Goal: Task Accomplishment & Management: Use online tool/utility

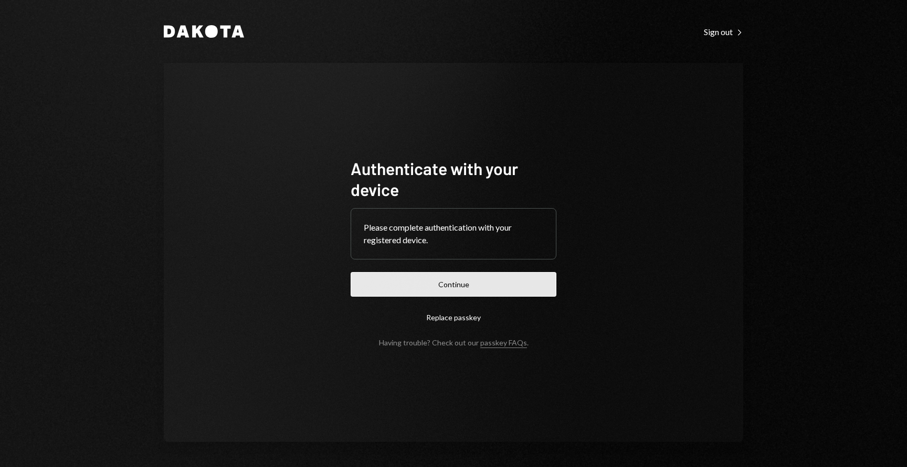
click at [425, 279] on button "Continue" at bounding box center [453, 284] width 206 height 25
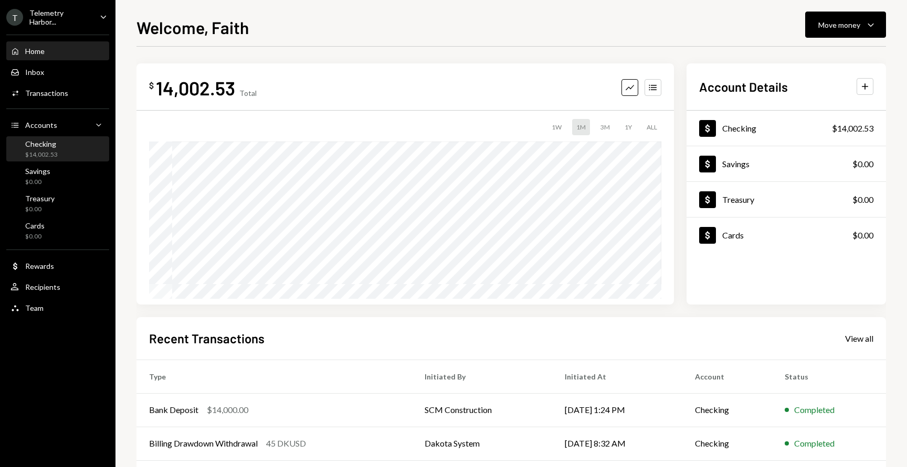
click at [66, 151] on div "Checking $14,002.53" at bounding box center [57, 150] width 94 height 20
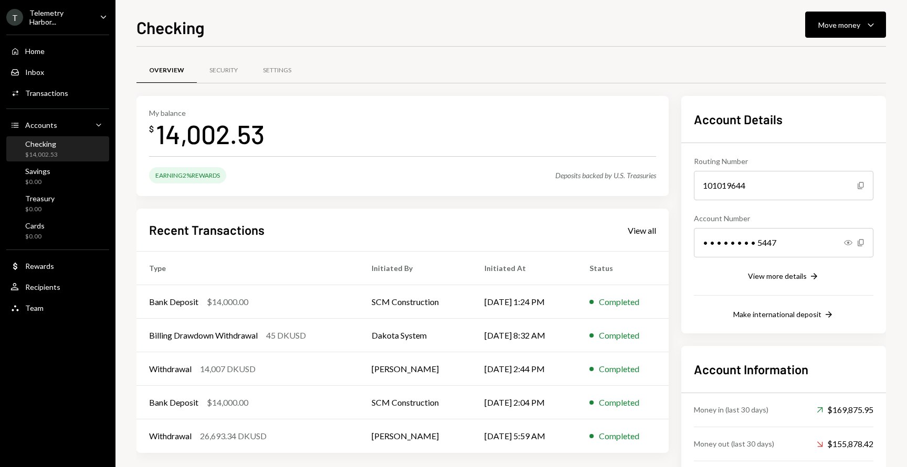
click at [68, 16] on div "Telemetry Harbor..." at bounding box center [60, 17] width 62 height 18
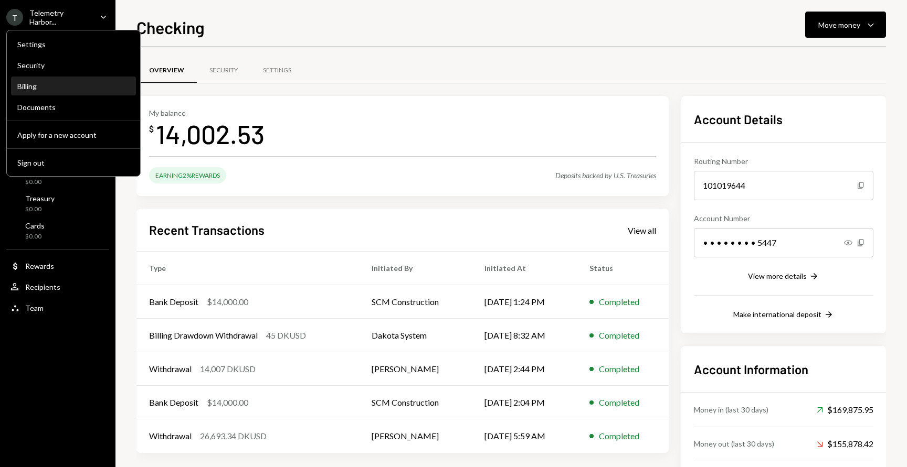
click at [78, 86] on div "Billing" at bounding box center [73, 86] width 112 height 9
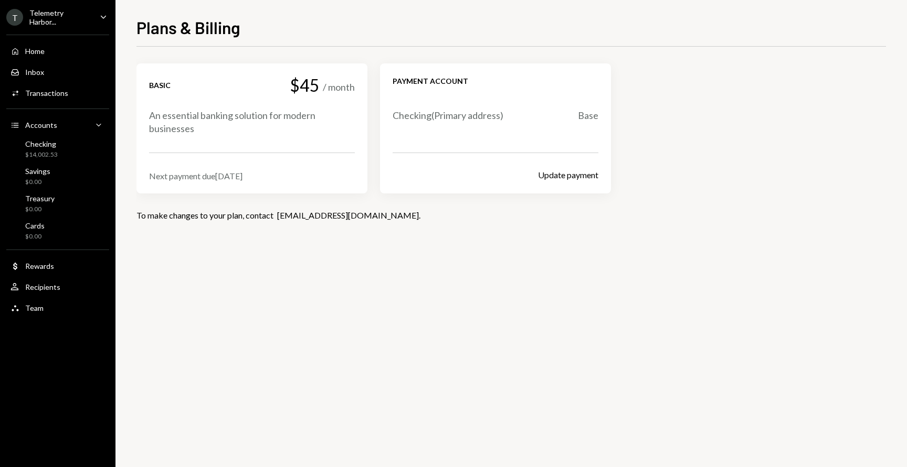
click at [196, 174] on div "Next payment due [DATE]" at bounding box center [252, 176] width 206 height 10
copy div "Next payment due [DATE]"
click at [66, 150] on div "Checking $14,002.53" at bounding box center [57, 150] width 94 height 20
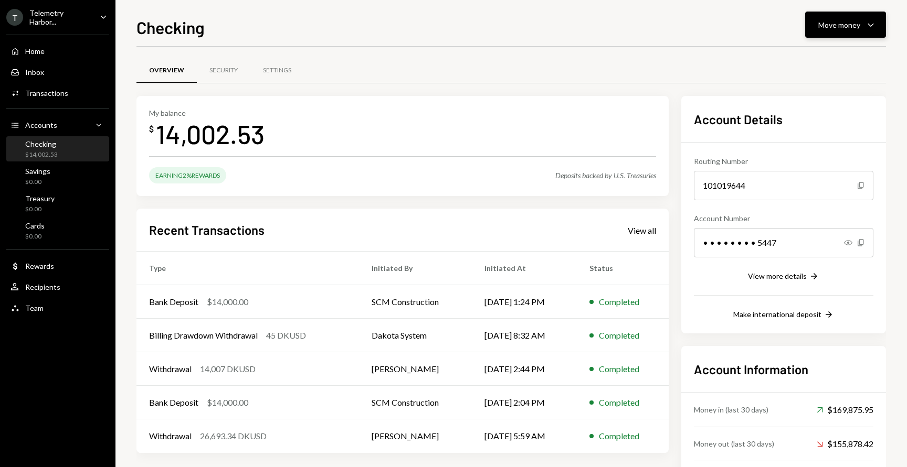
click at [865, 24] on icon "Caret Down" at bounding box center [870, 24] width 13 height 13
click at [846, 50] on div "Withdraw Send" at bounding box center [828, 57] width 105 height 24
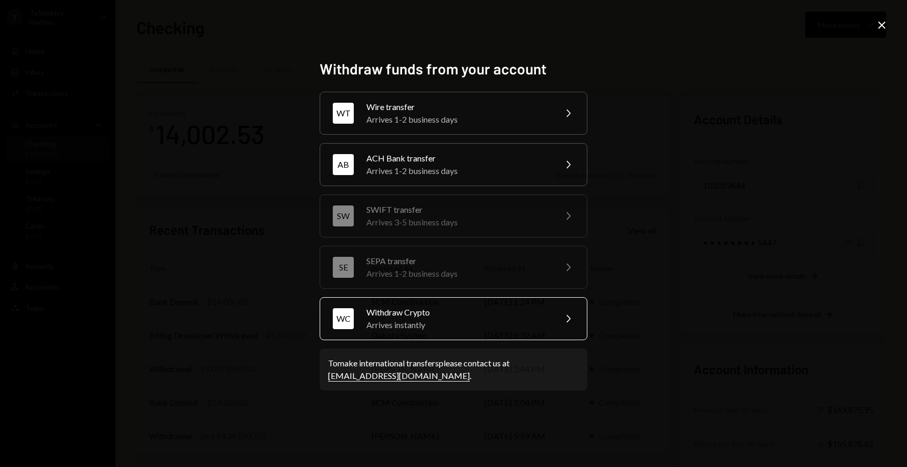
click at [499, 335] on div "WC Withdraw Crypto Arrives instantly Chevron Right" at bounding box center [453, 318] width 268 height 43
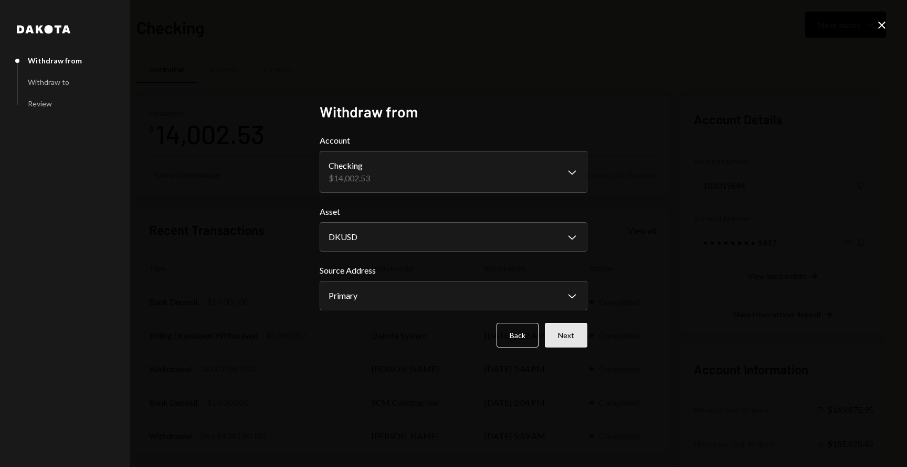
click at [562, 330] on button "Next" at bounding box center [566, 335] width 42 height 25
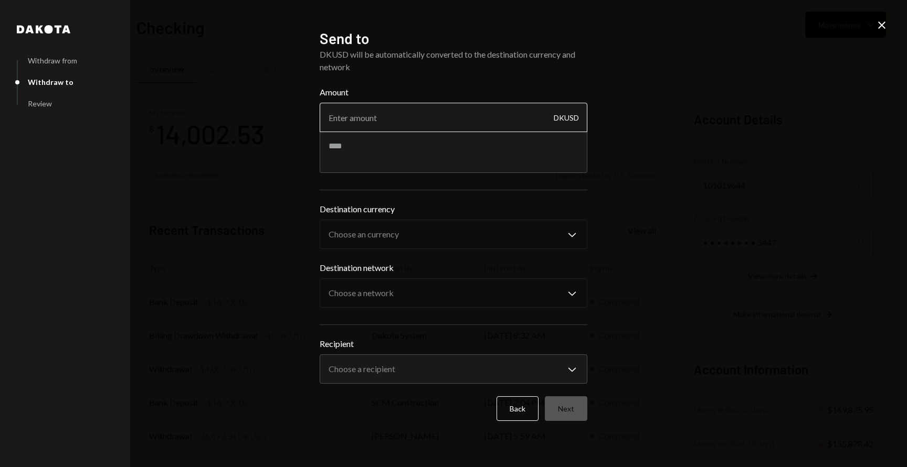
click at [379, 116] on input "Amount" at bounding box center [453, 117] width 268 height 29
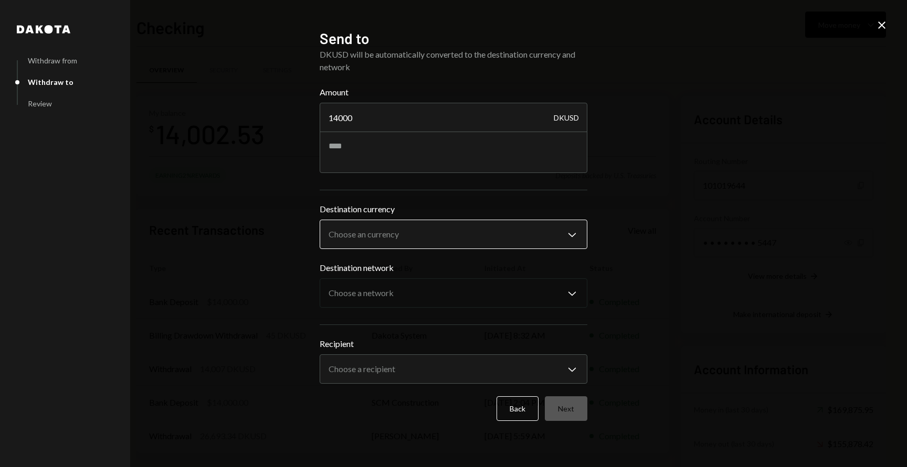
type input "14000"
click at [411, 230] on body "T Telemetry Harbor... Caret Down Home Home Inbox Inbox Activities Transactions …" at bounding box center [453, 233] width 907 height 467
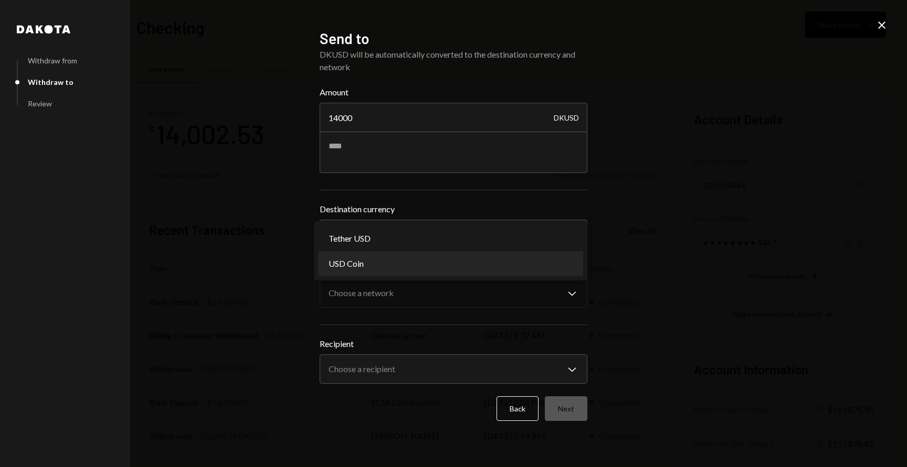
select select "****"
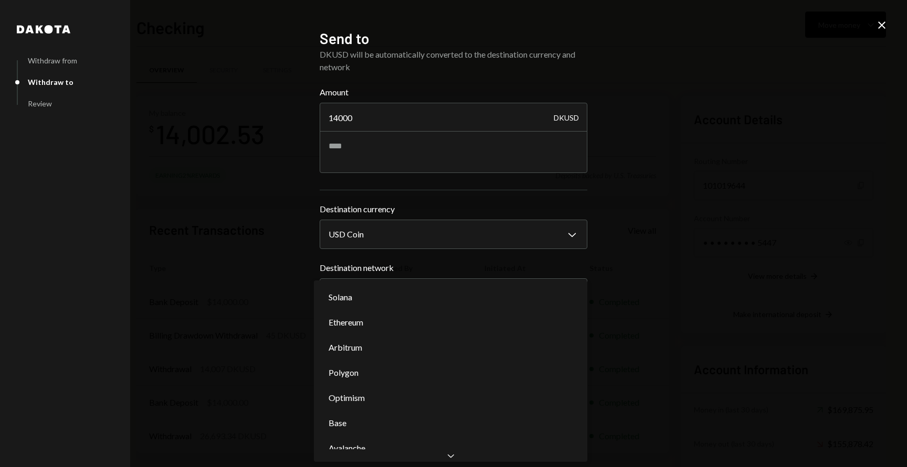
click at [410, 283] on body "T Telemetry Harbor... Caret Down Home Home Inbox Inbox Activities Transactions …" at bounding box center [453, 233] width 907 height 467
select select "**********"
drag, startPoint x: 381, startPoint y: 428, endPoint x: 361, endPoint y: 378, distance: 53.2
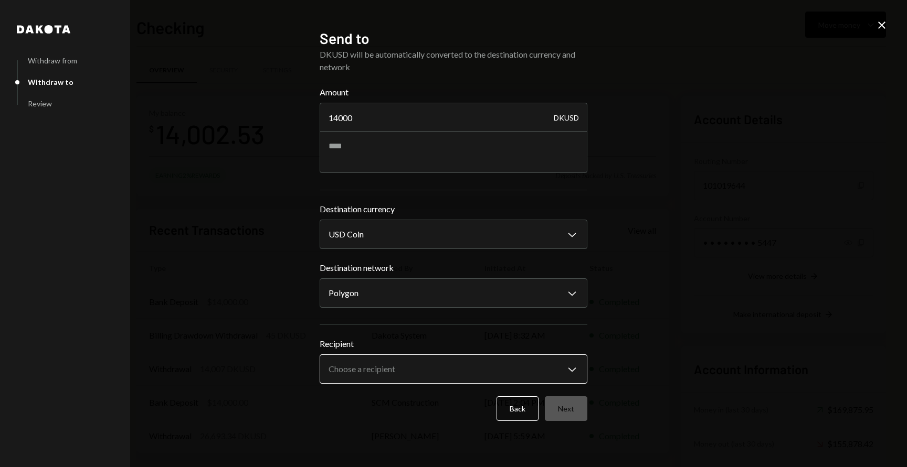
click at [400, 377] on body "T Telemetry Harbor... Caret Down Home Home Inbox Inbox Activities Transactions …" at bounding box center [453, 233] width 907 height 467
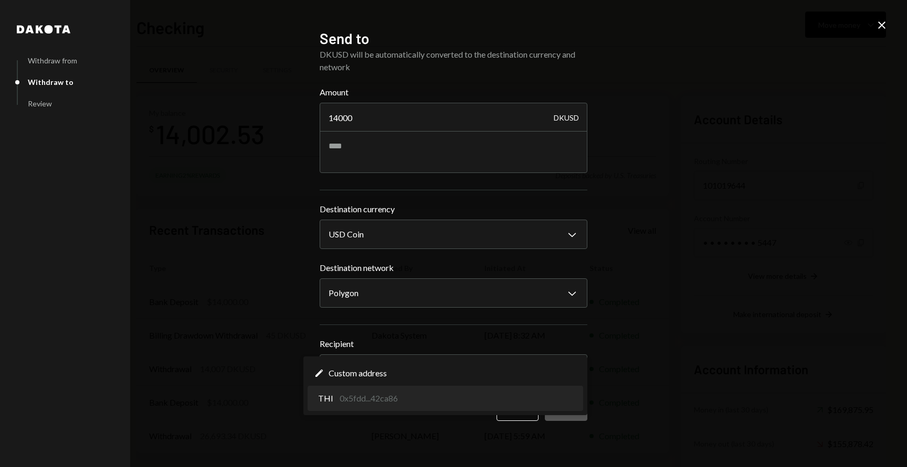
select select "**********"
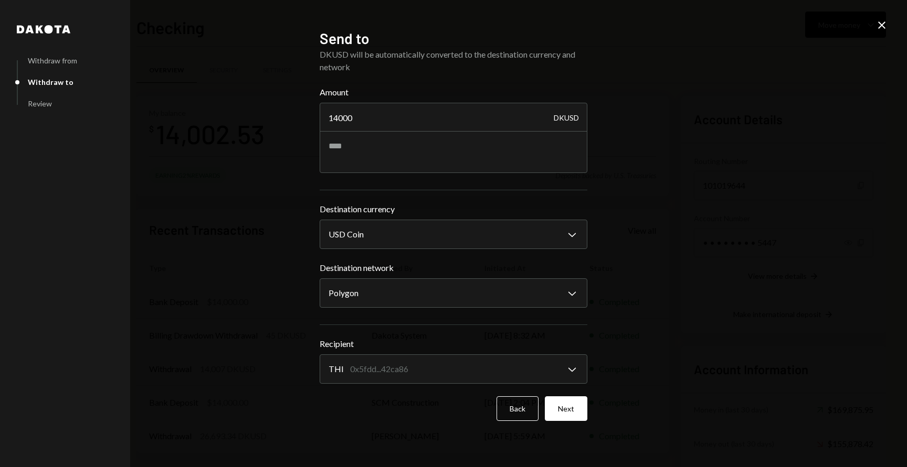
click at [596, 408] on div "**********" at bounding box center [453, 234] width 293 height 434
click at [574, 410] on button "Next" at bounding box center [566, 409] width 42 height 25
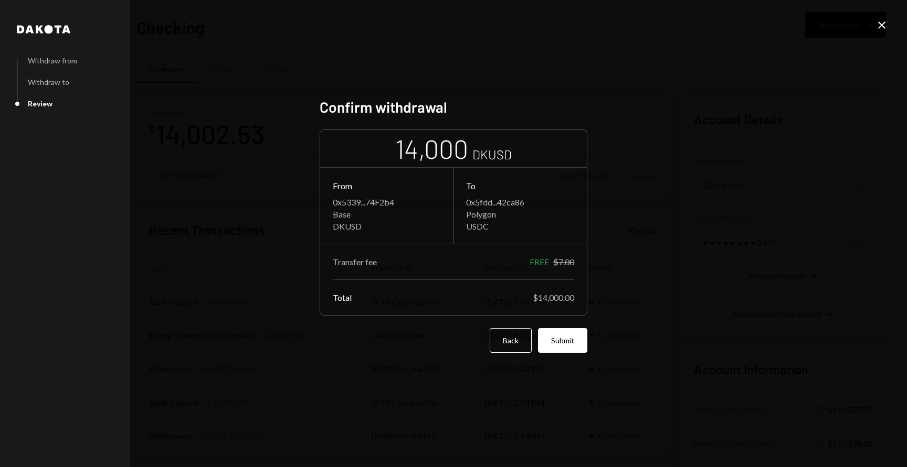
click at [570, 355] on div "Confirm withdrawal 14,000 DKUSD From 0x5339...74F2b4 Base DKUSD To 0x5fdd...42c…" at bounding box center [453, 234] width 268 height 272
click at [570, 342] on button "Submit" at bounding box center [562, 340] width 49 height 25
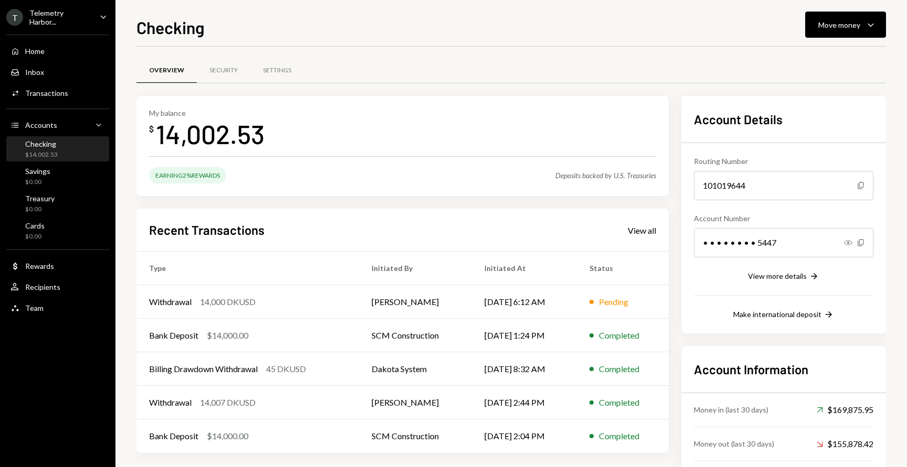
click at [68, 154] on div "Checking $14,002.53" at bounding box center [57, 150] width 94 height 20
